Goal: Navigation & Orientation: Understand site structure

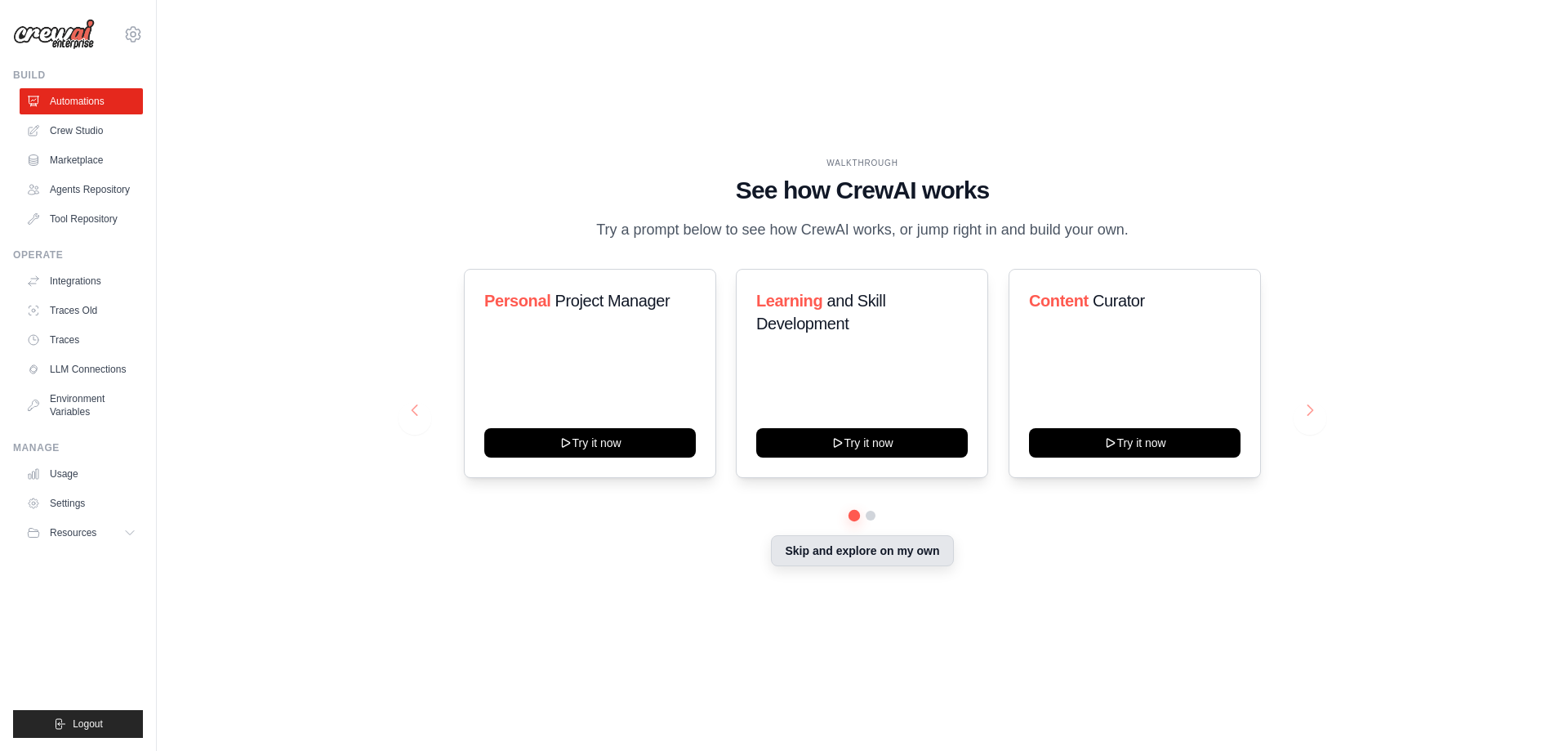
click at [878, 561] on button "Skip and explore on my own" at bounding box center [861, 551] width 182 height 31
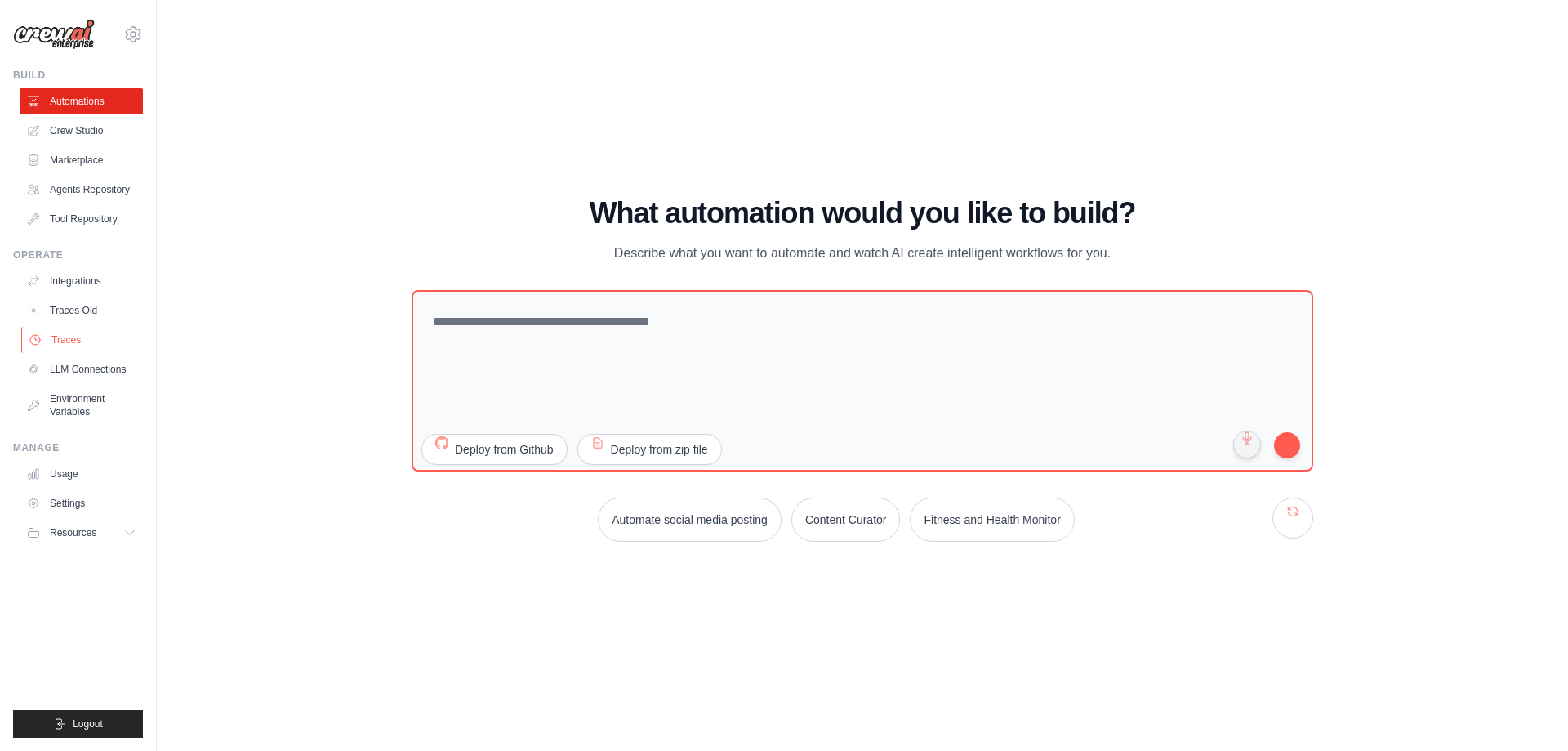
click at [54, 342] on link "Traces" at bounding box center [83, 340] width 123 height 26
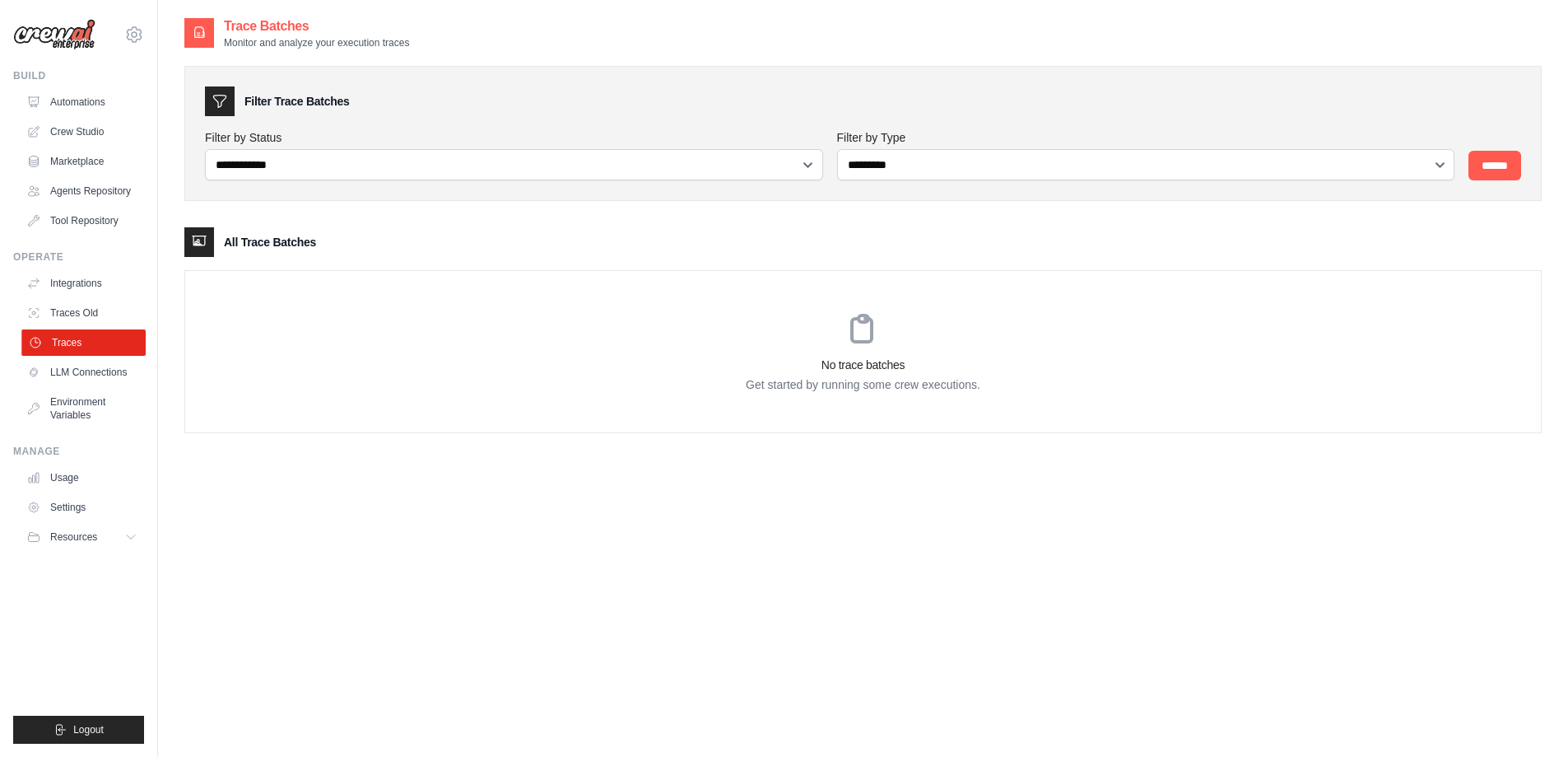
click at [73, 337] on link "Traces" at bounding box center [83, 342] width 124 height 26
click at [83, 478] on link "Usage" at bounding box center [83, 477] width 124 height 26
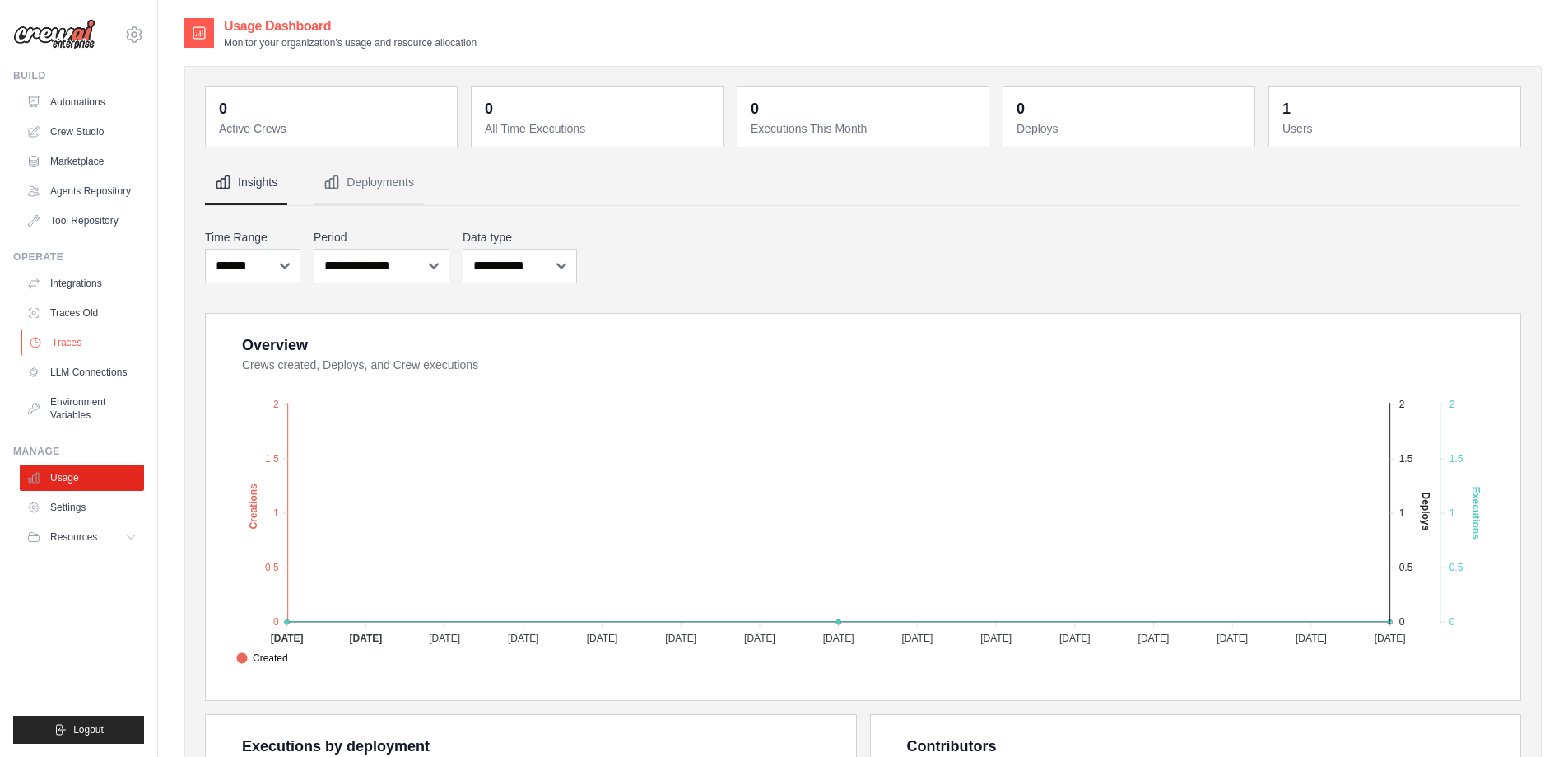
click at [66, 344] on link "Traces" at bounding box center [83, 342] width 124 height 26
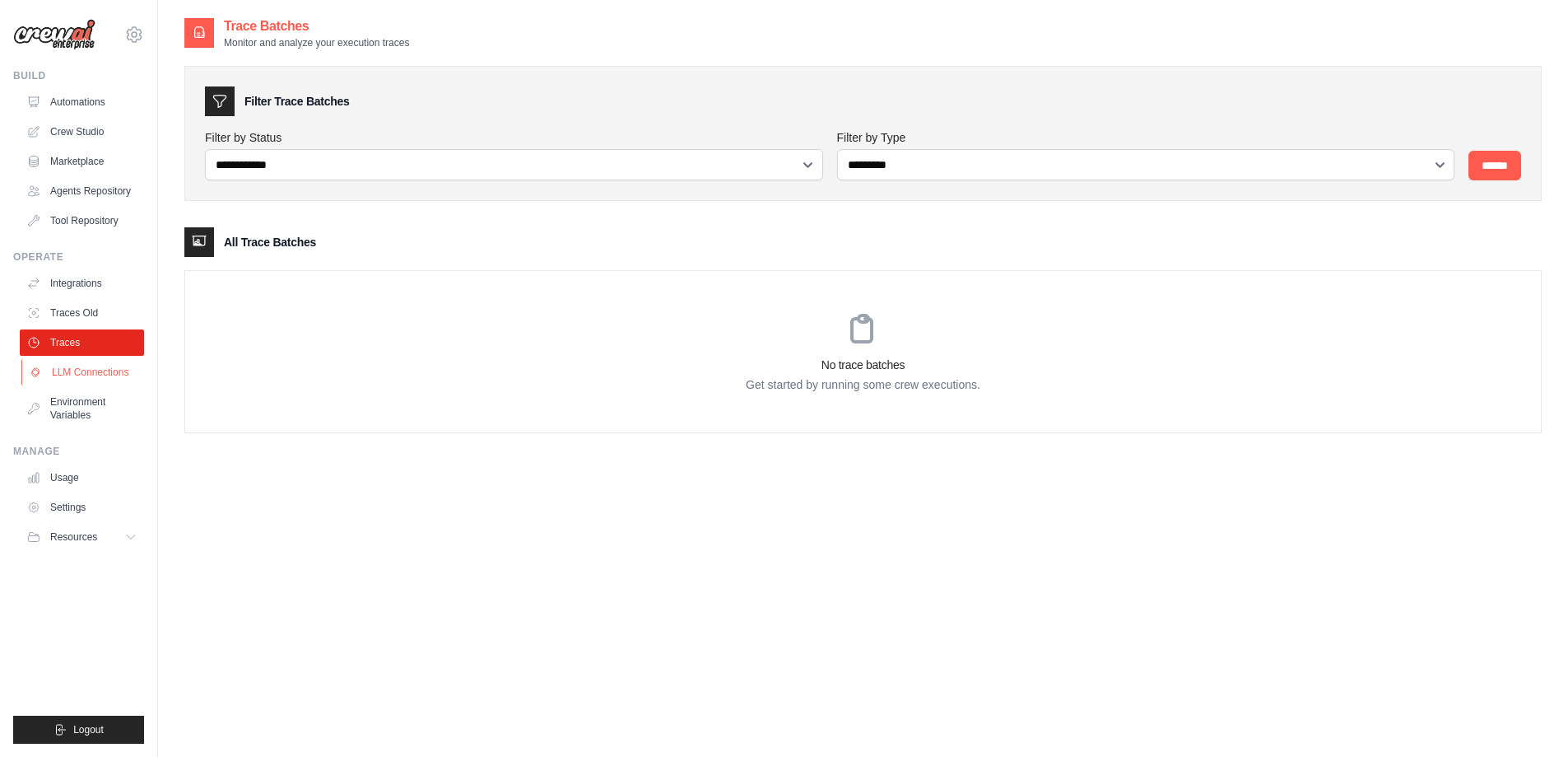
click at [95, 368] on link "LLM Connections" at bounding box center [83, 371] width 124 height 26
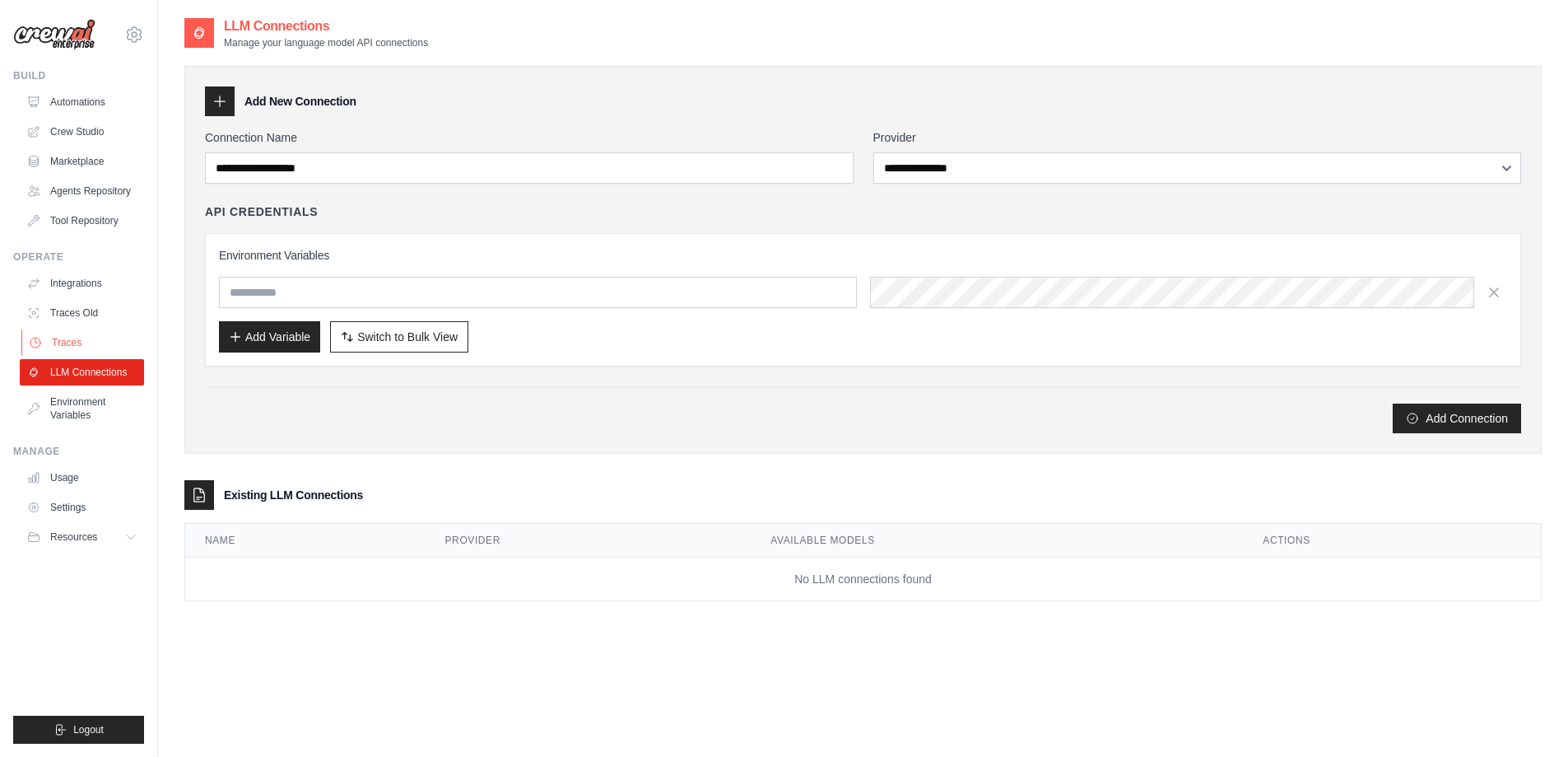
click at [81, 341] on link "Traces" at bounding box center [83, 342] width 124 height 26
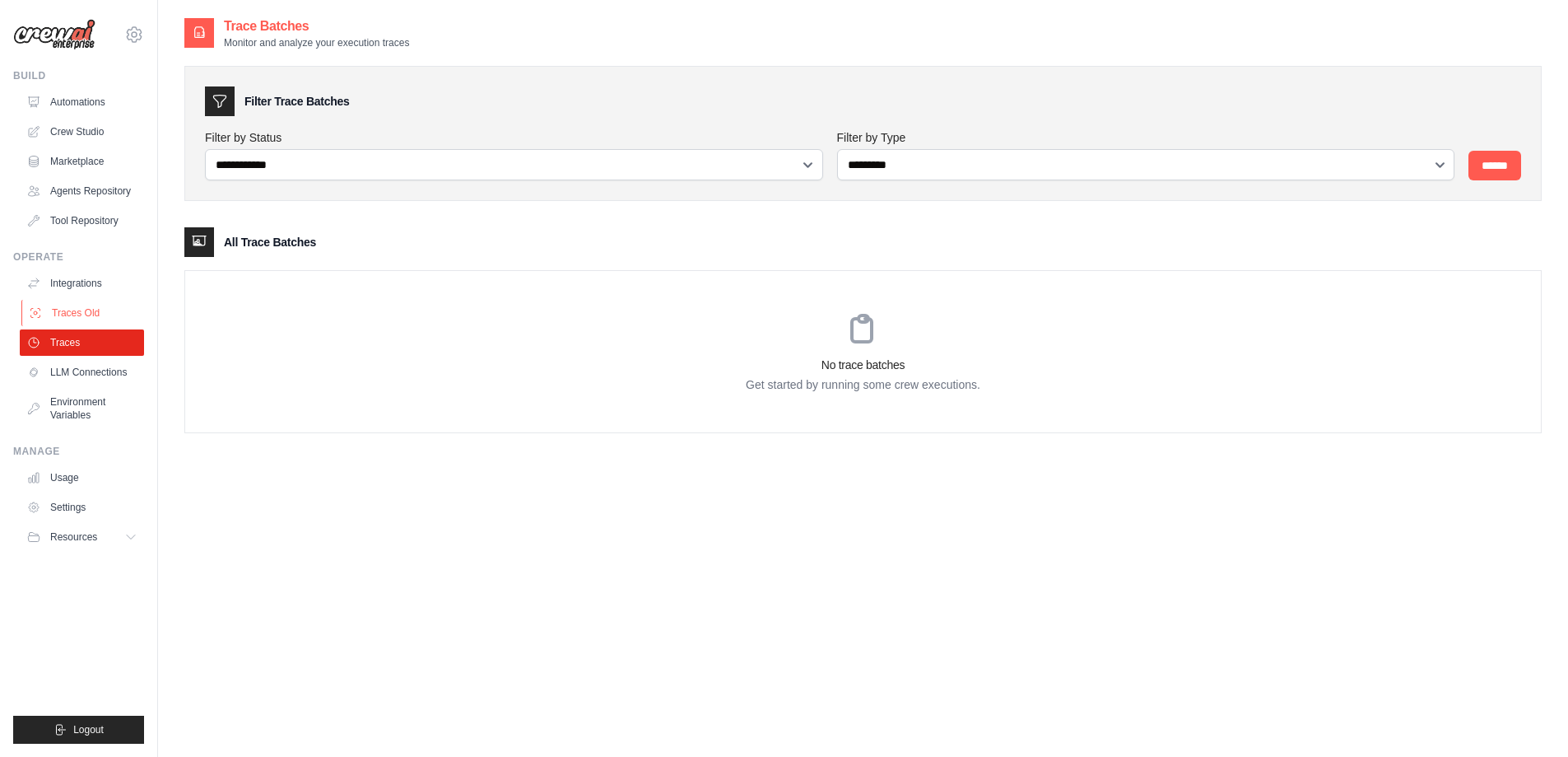
click at [82, 317] on link "Traces Old" at bounding box center [83, 312] width 124 height 26
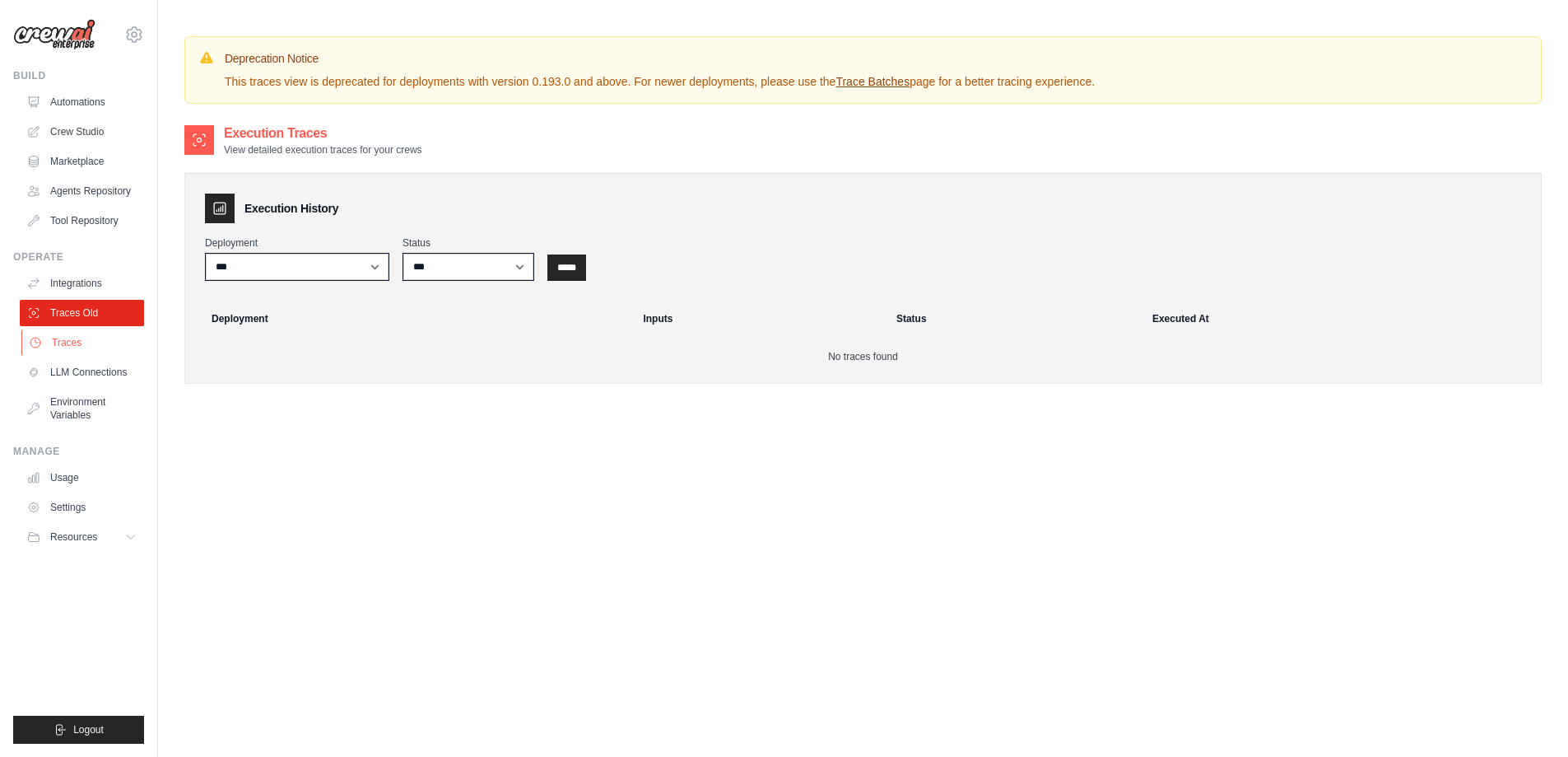
click at [71, 343] on link "Traces" at bounding box center [83, 342] width 124 height 26
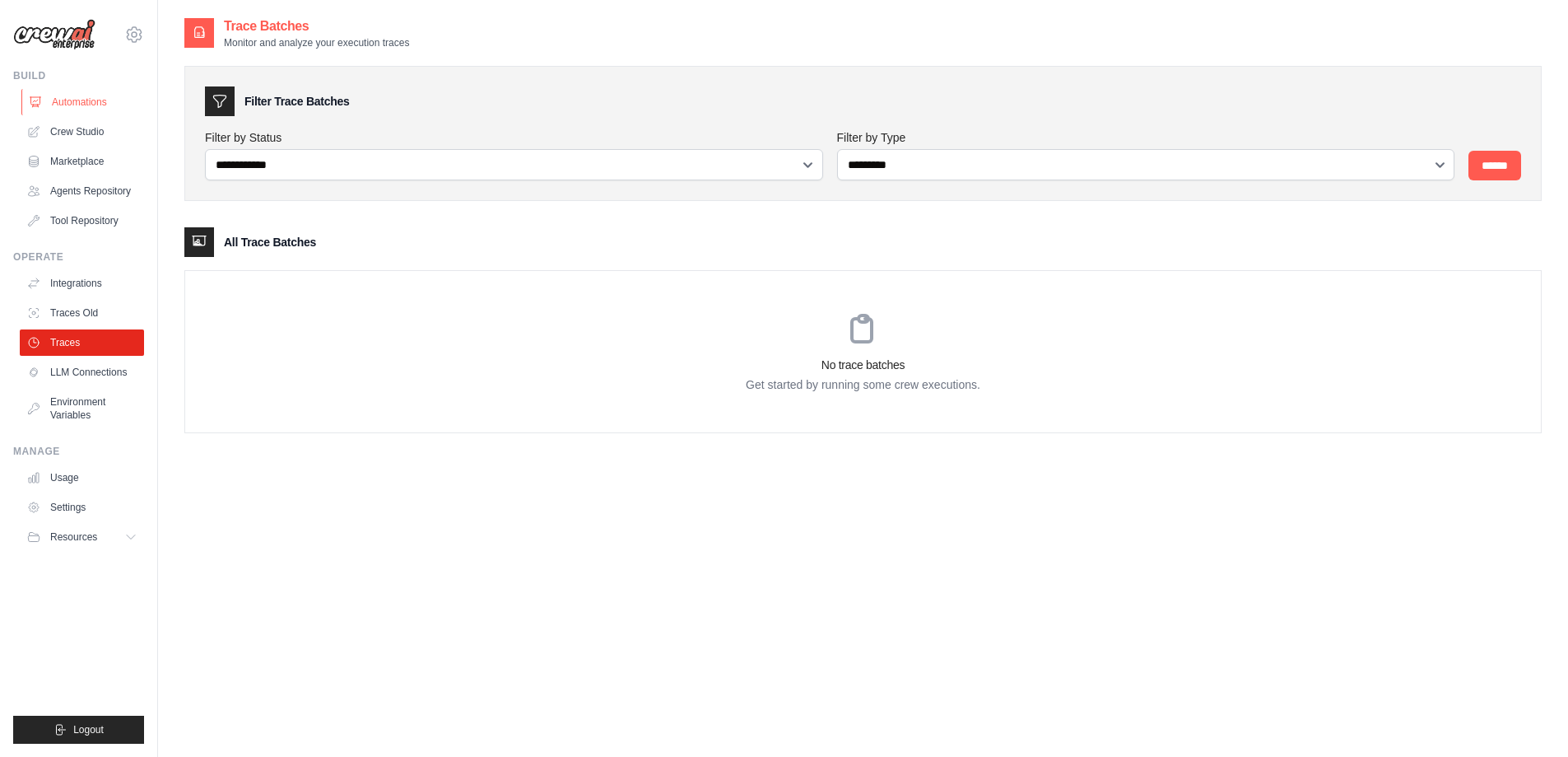
click at [64, 101] on link "Automations" at bounding box center [83, 101] width 124 height 26
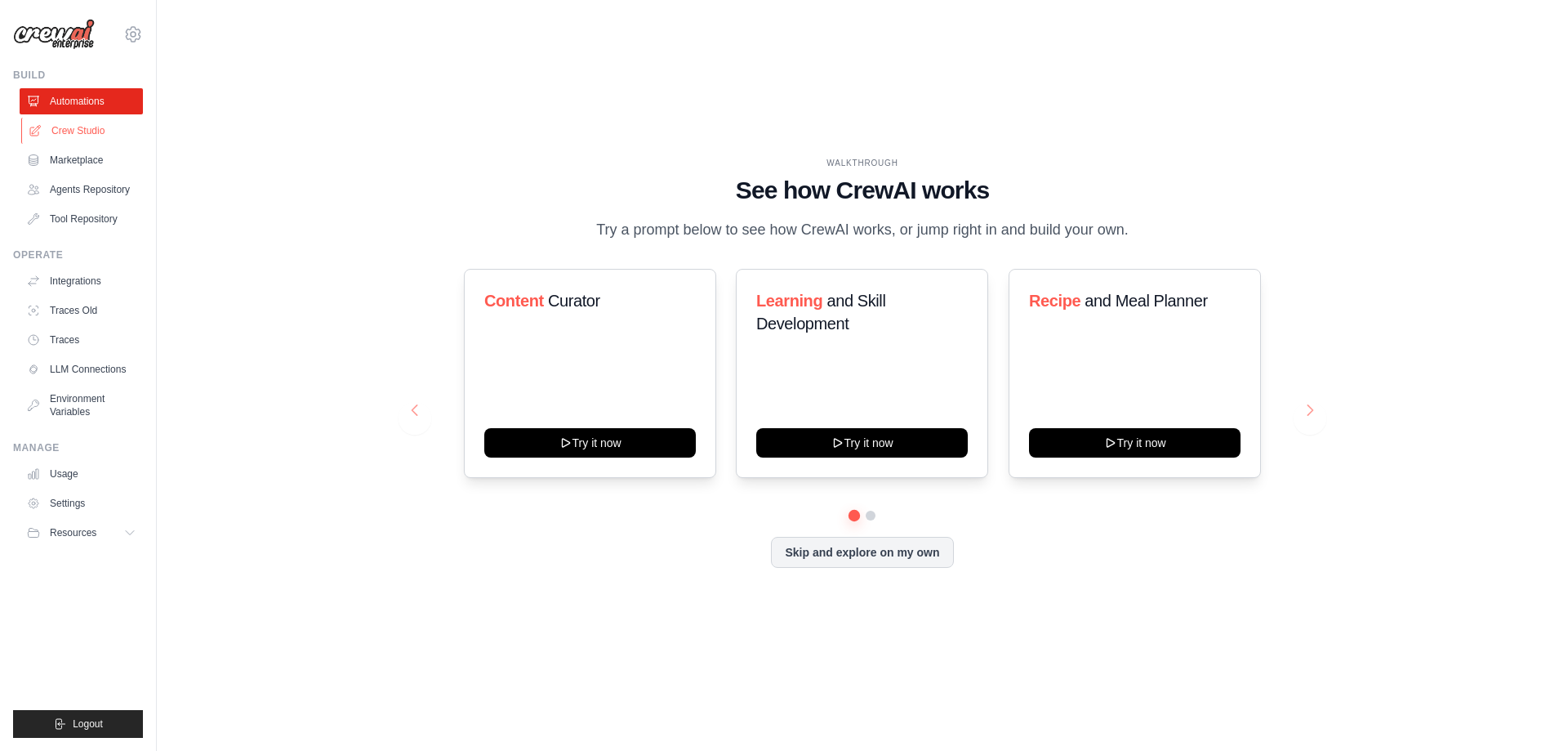
click at [69, 128] on link "Crew Studio" at bounding box center [83, 130] width 123 height 26
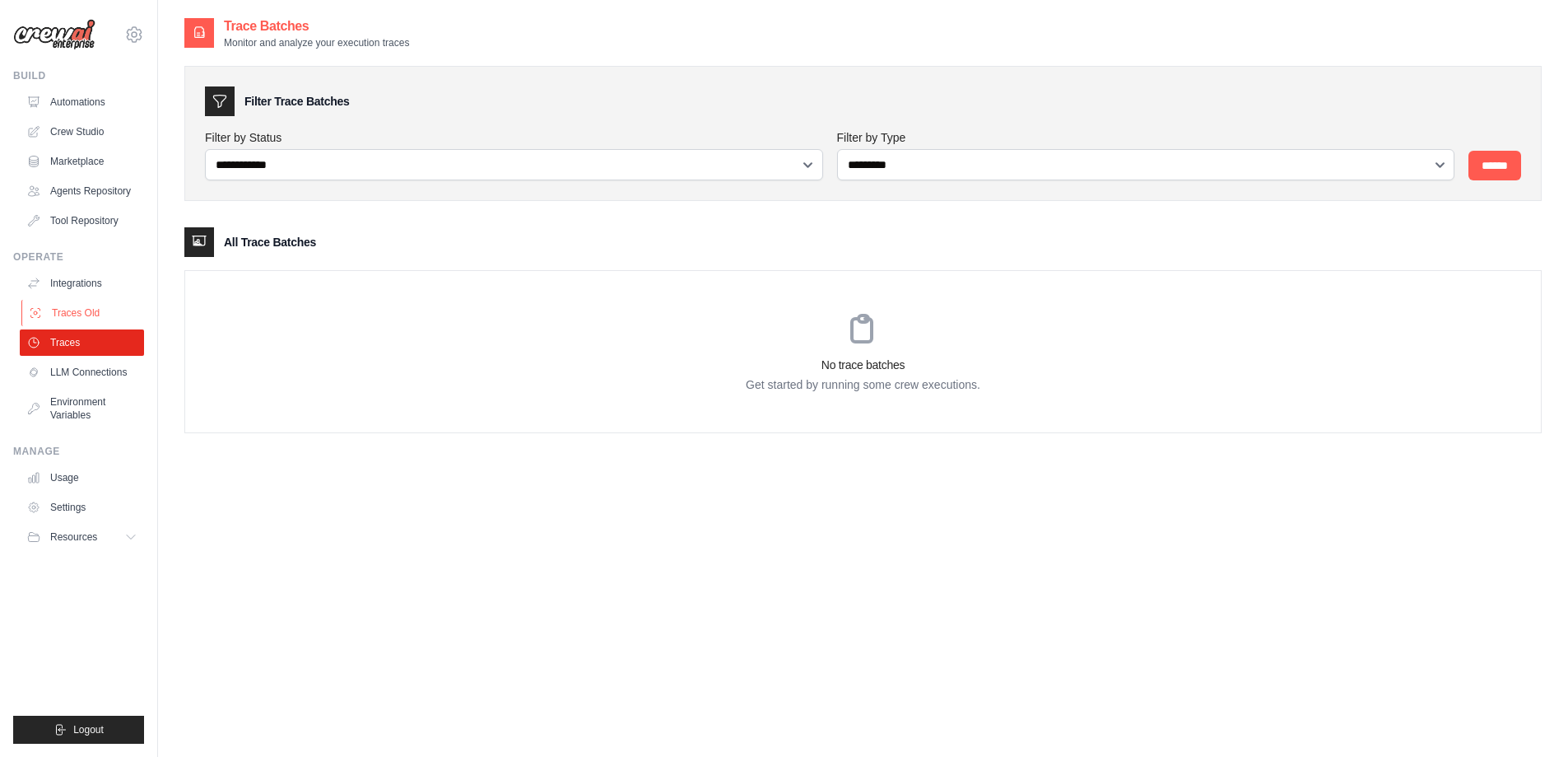
click at [73, 307] on link "Traces Old" at bounding box center [83, 312] width 124 height 26
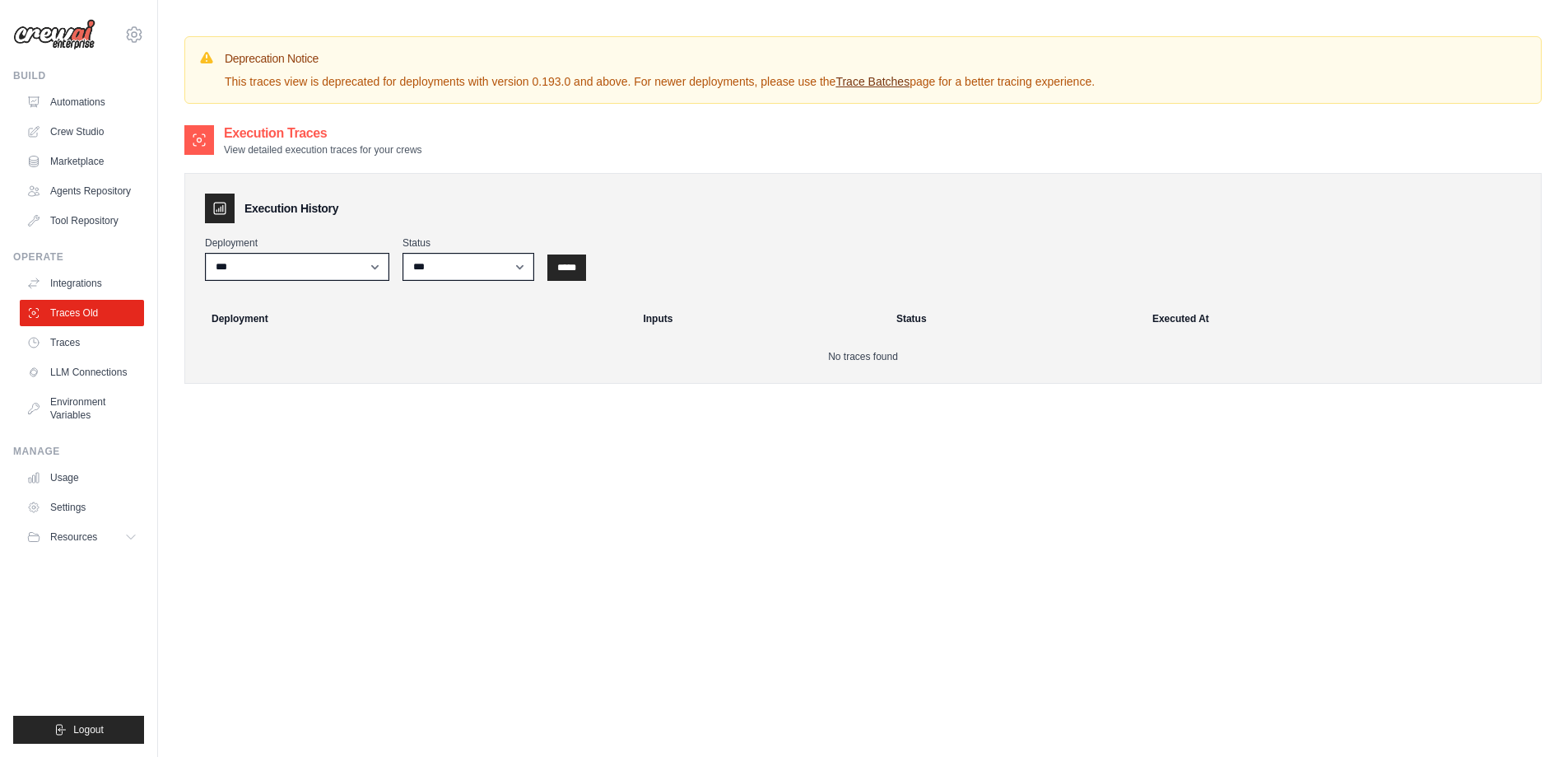
click at [903, 84] on link "Trace Batches" at bounding box center [873, 81] width 74 height 14
